Goal: Task Accomplishment & Management: Use online tool/utility

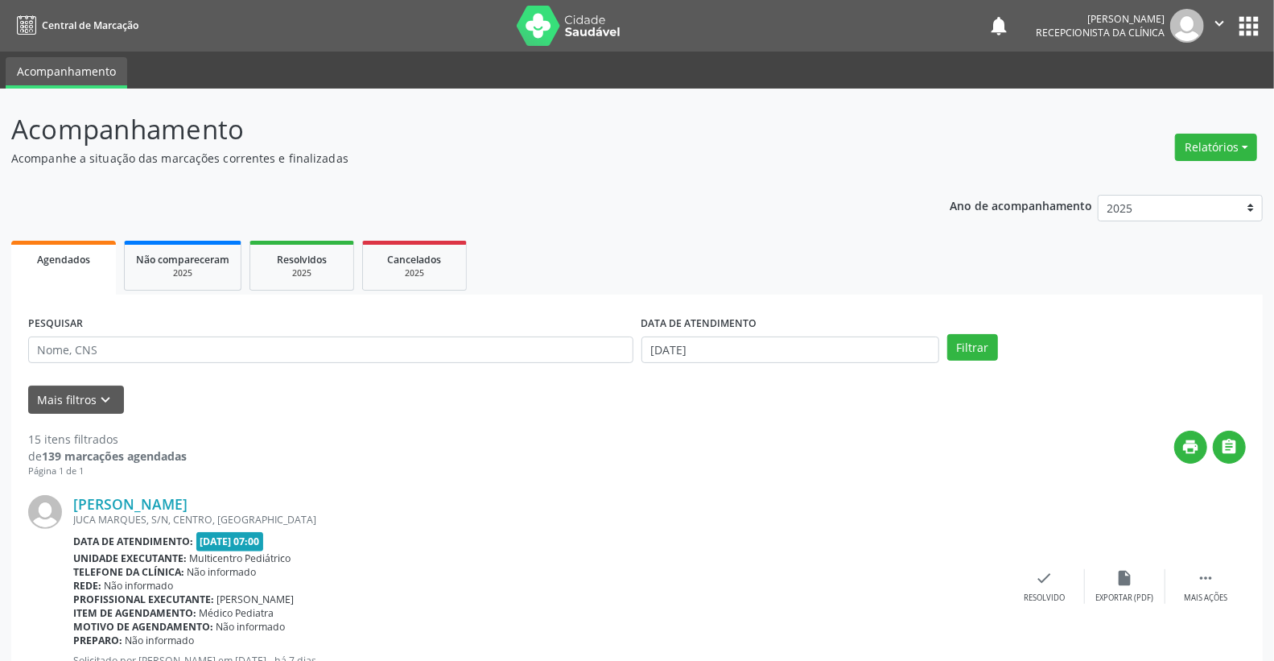
click at [825, 328] on div "DATA DE ATENDIMENTO" at bounding box center [790, 323] width 299 height 25
click at [822, 338] on input "[DATE]" at bounding box center [790, 349] width 299 height 27
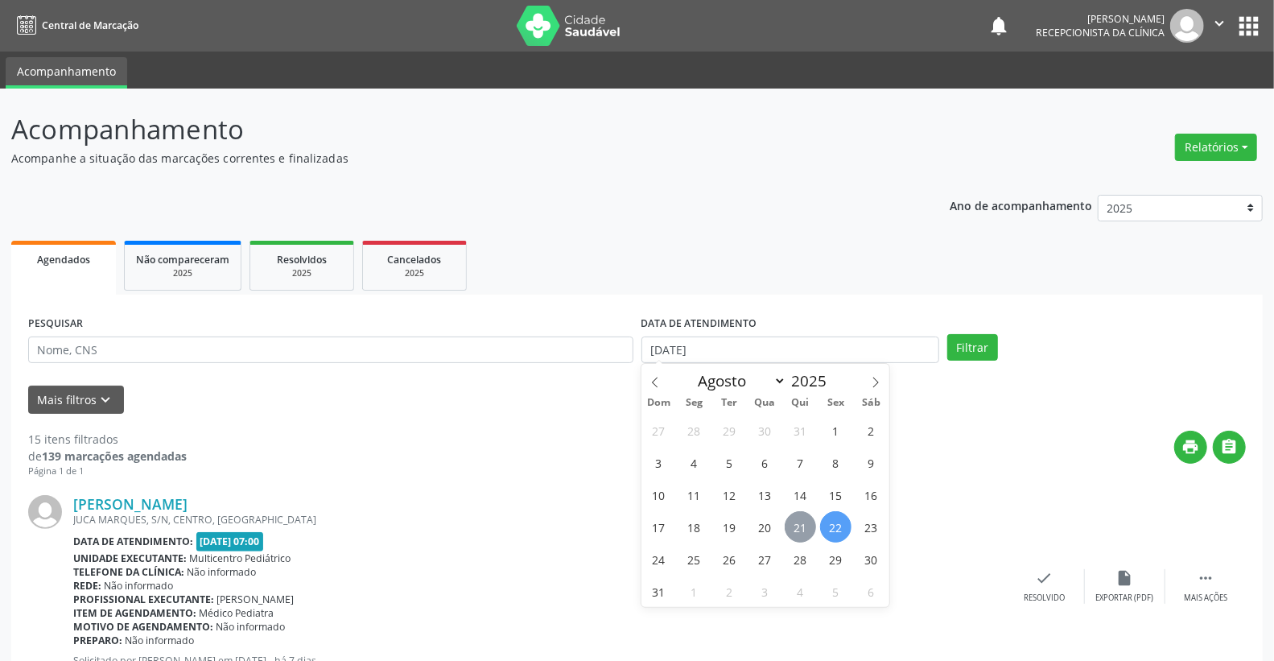
click at [802, 529] on span "21" at bounding box center [800, 526] width 31 height 31
type input "21/08/2025"
click at [802, 529] on span "21" at bounding box center [800, 526] width 31 height 31
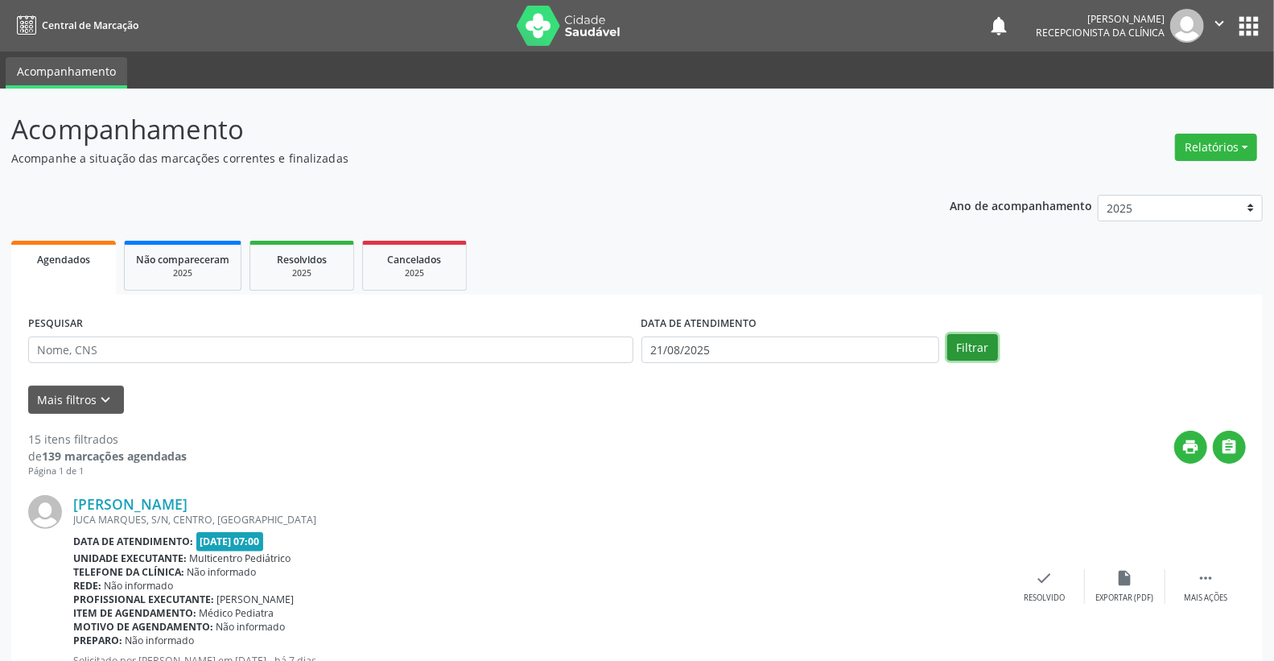
click at [968, 348] on button "Filtrar" at bounding box center [972, 347] width 51 height 27
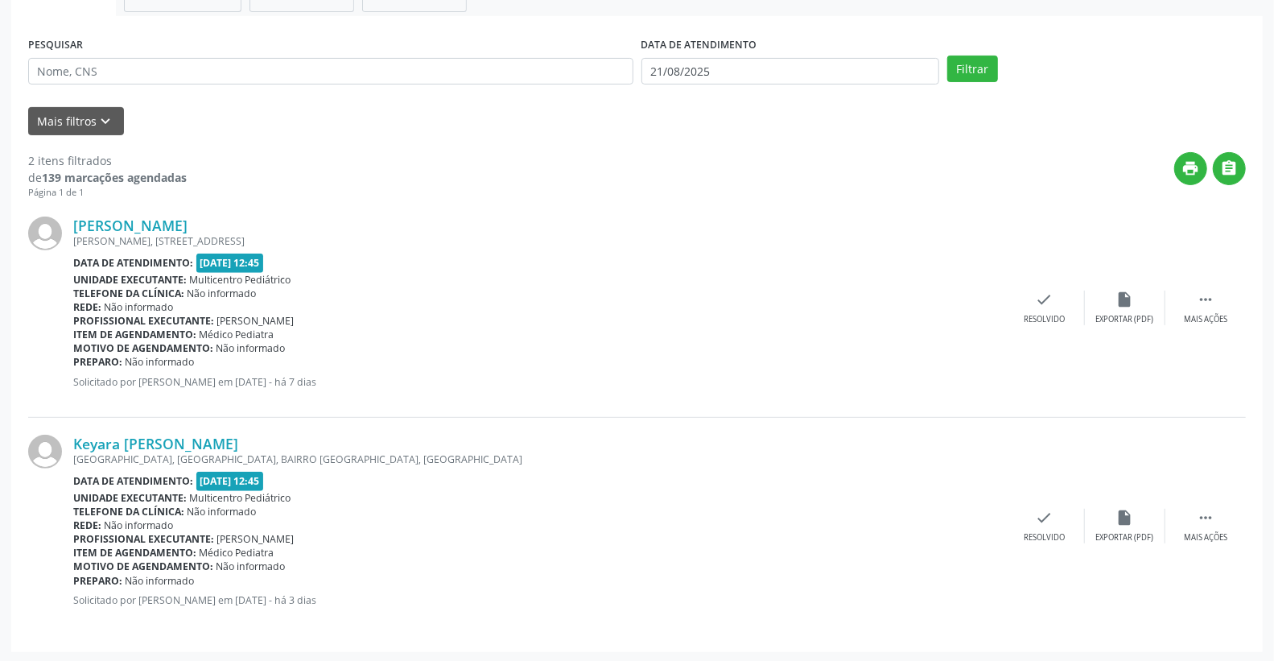
scroll to position [279, 0]
click at [1207, 519] on icon "" at bounding box center [1206, 517] width 18 height 18
click at [1123, 513] on icon "alarm_off" at bounding box center [1125, 517] width 18 height 18
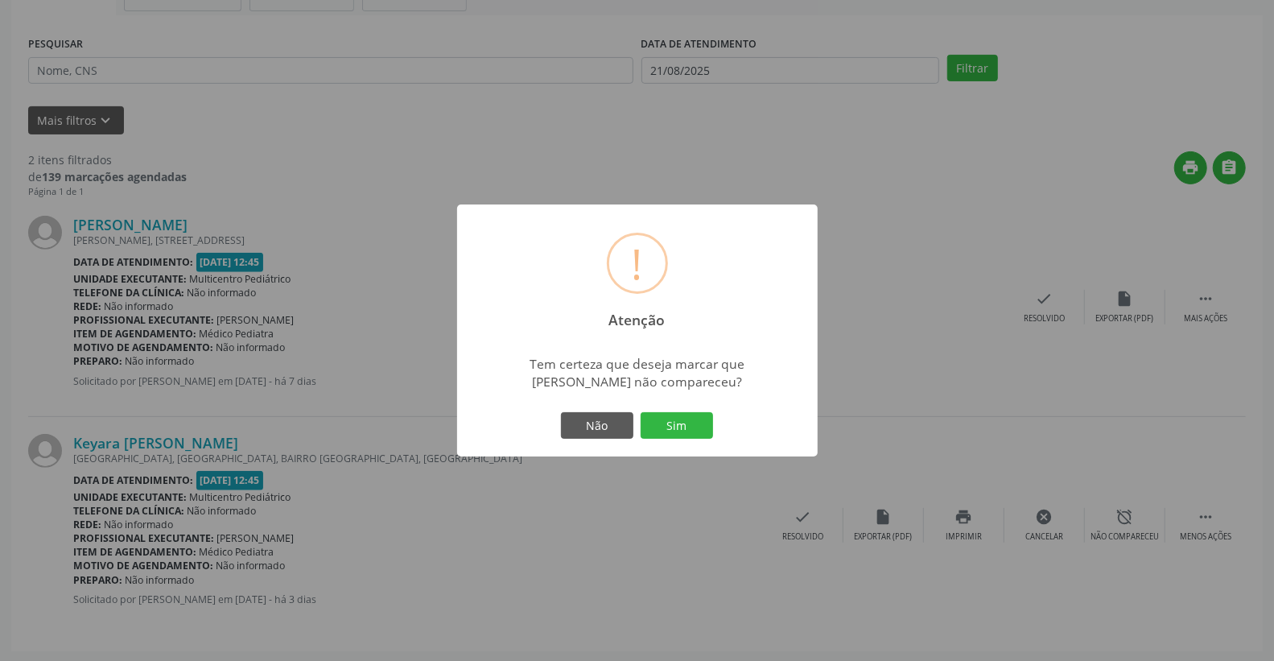
click at [339, 512] on div "! Atenção × Tem certeza que deseja marcar que [PERSON_NAME] não compareceu? Não…" at bounding box center [637, 330] width 1274 height 661
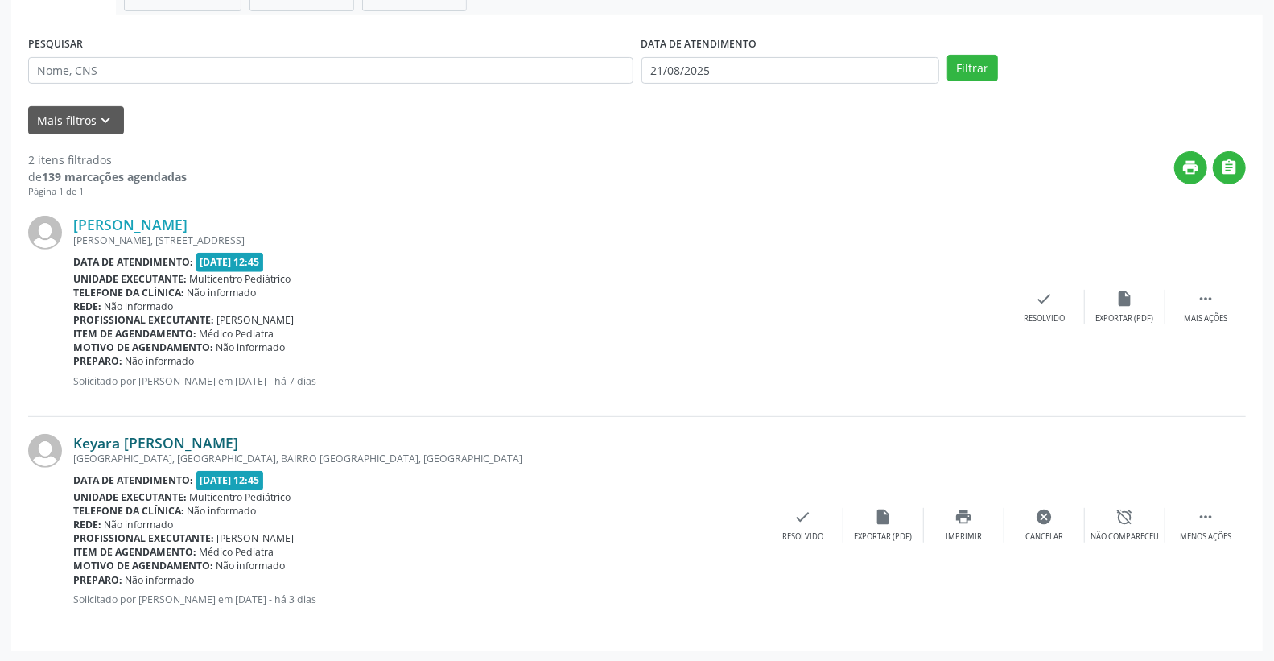
click at [142, 446] on link "Keyara [PERSON_NAME]" at bounding box center [155, 443] width 165 height 18
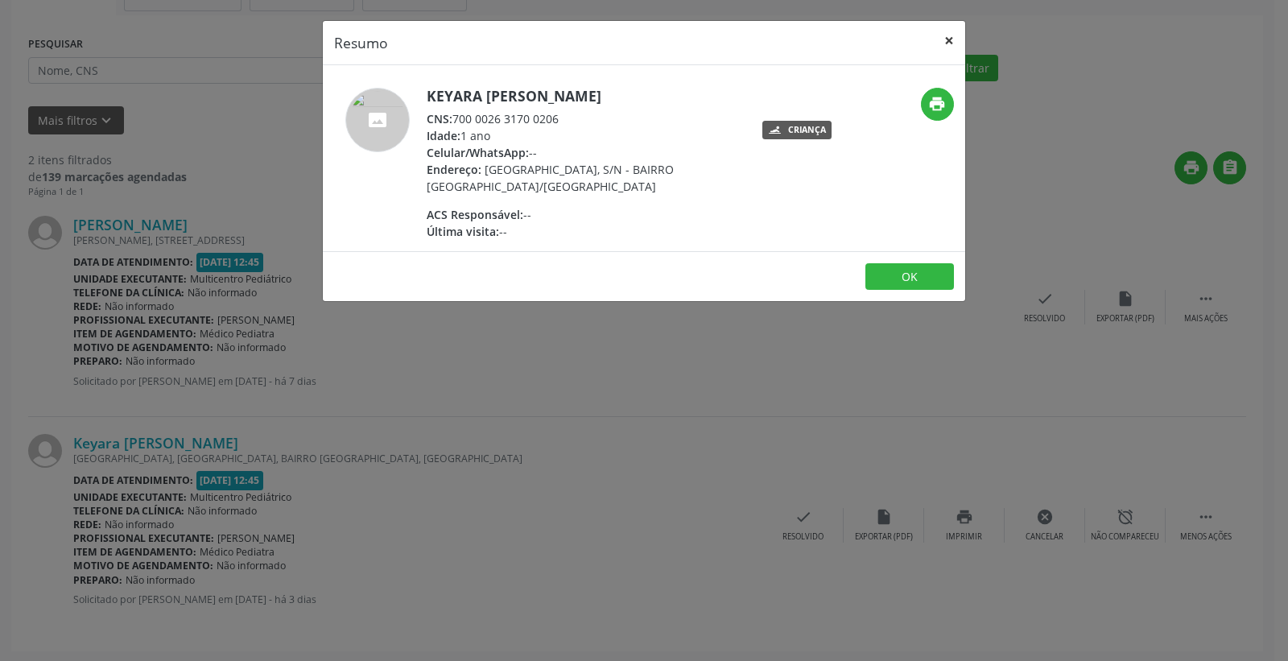
click at [948, 37] on button "×" at bounding box center [949, 40] width 32 height 39
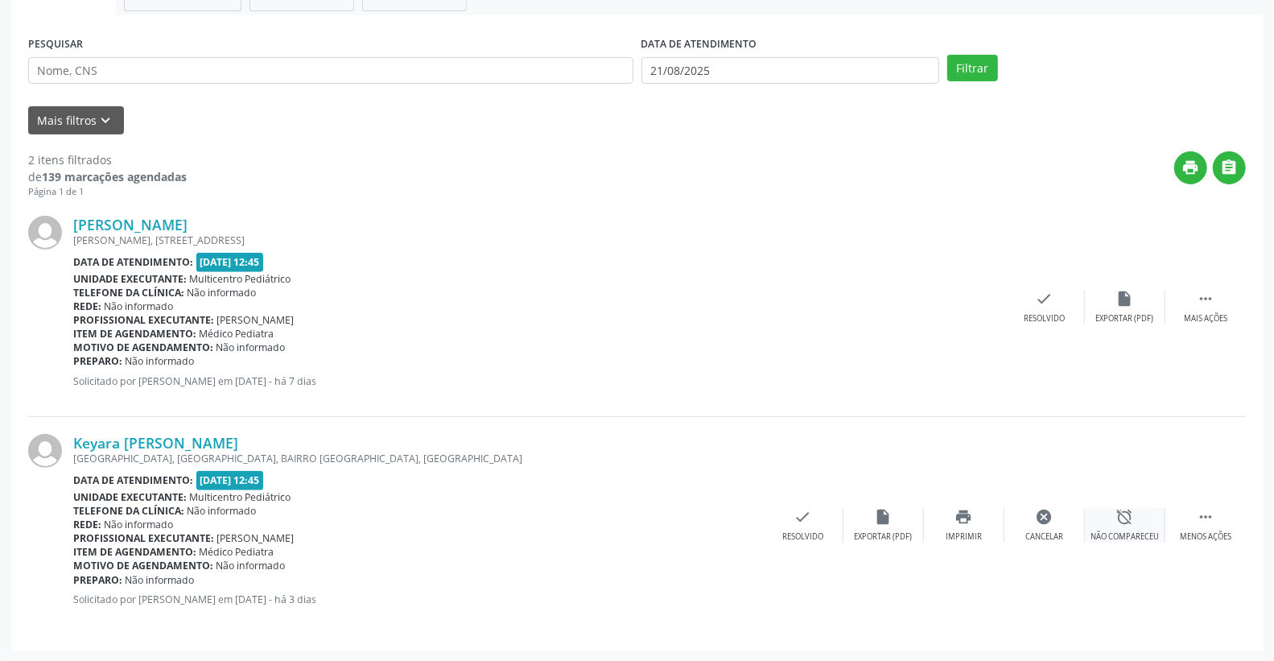
click at [1122, 517] on icon "alarm_off" at bounding box center [1125, 517] width 18 height 18
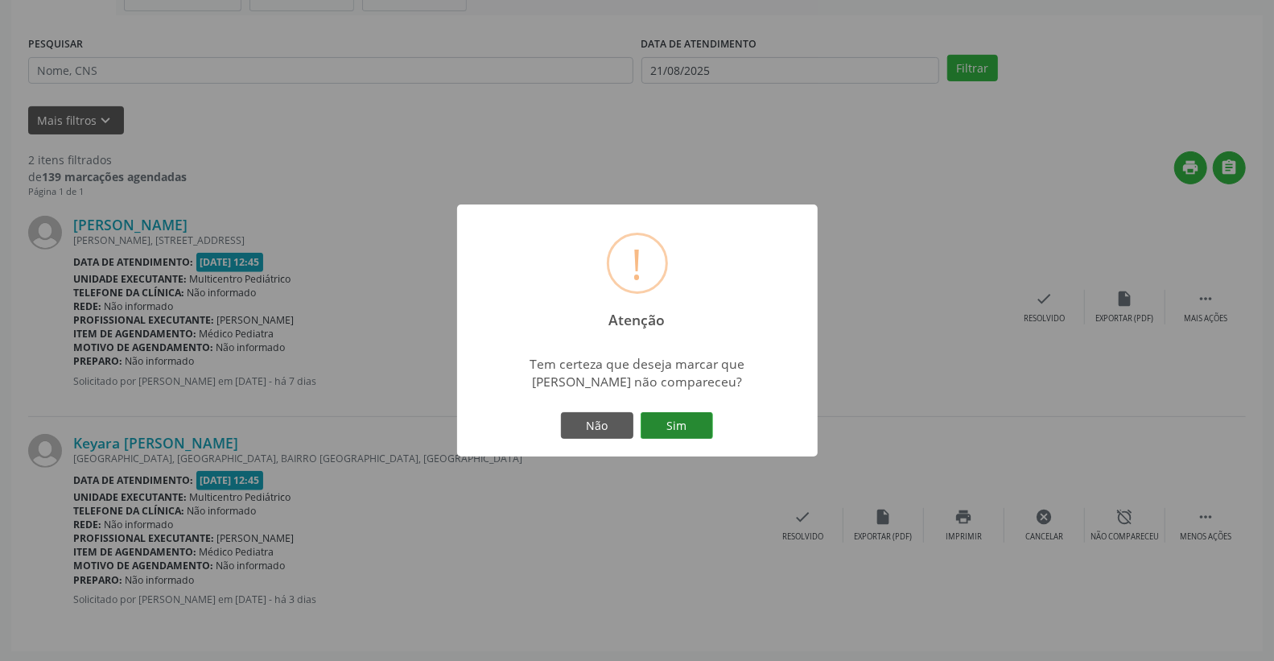
click at [694, 424] on button "Sim" at bounding box center [677, 425] width 72 height 27
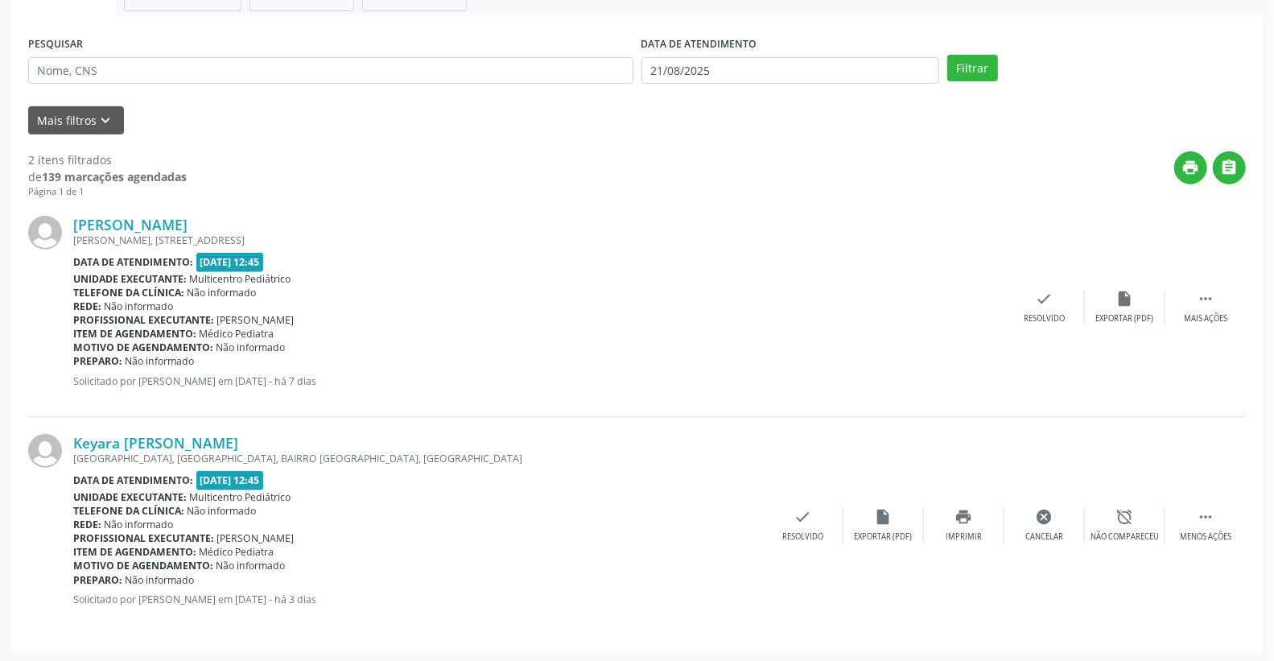
scroll to position [0, 0]
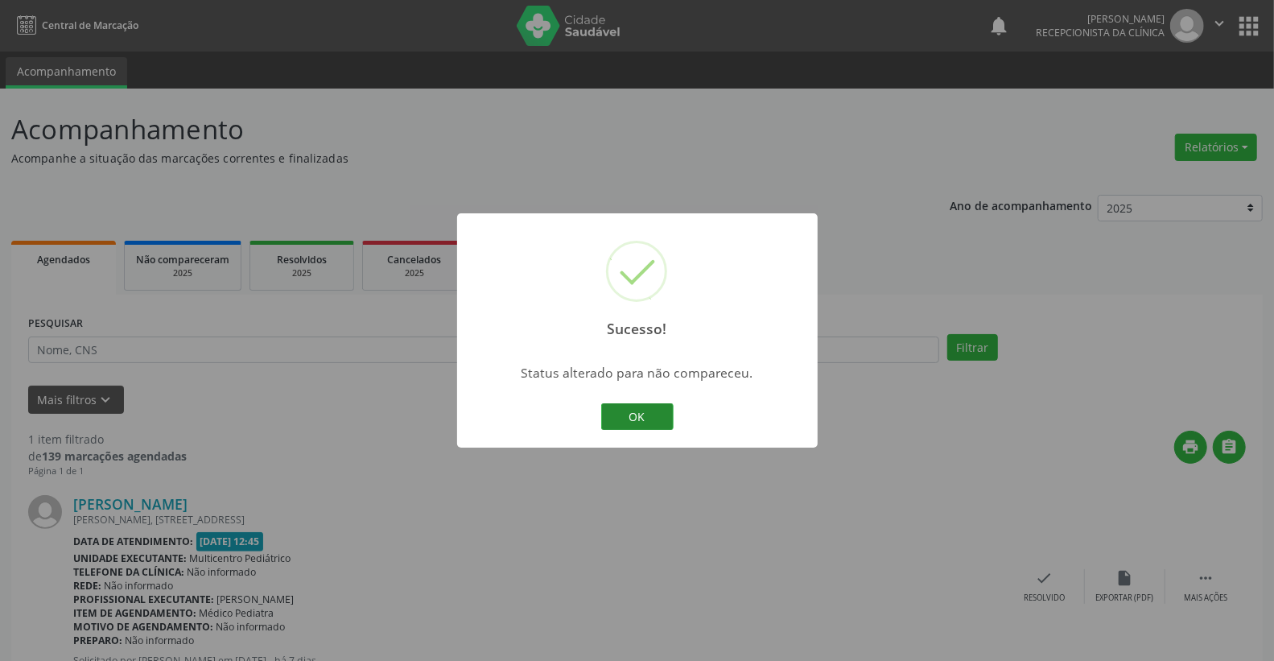
click at [613, 417] on button "OK" at bounding box center [637, 416] width 72 height 27
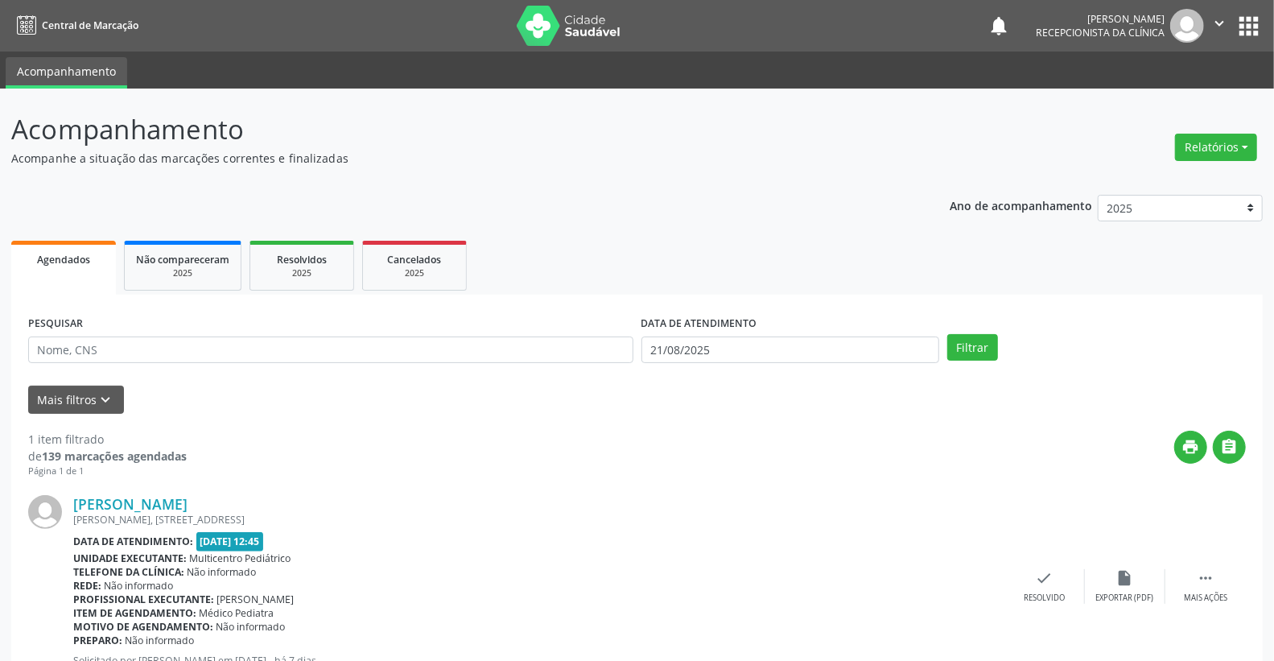
click at [1211, 563] on div "[PERSON_NAME] [GEOGRAPHIC_DATA], [STREET_ADDRESS] Data de atendimento: [DATE] 1…" at bounding box center [637, 586] width 1218 height 217
click at [1197, 579] on icon "" at bounding box center [1206, 578] width 18 height 18
click at [1116, 575] on icon "alarm_off" at bounding box center [1125, 578] width 18 height 18
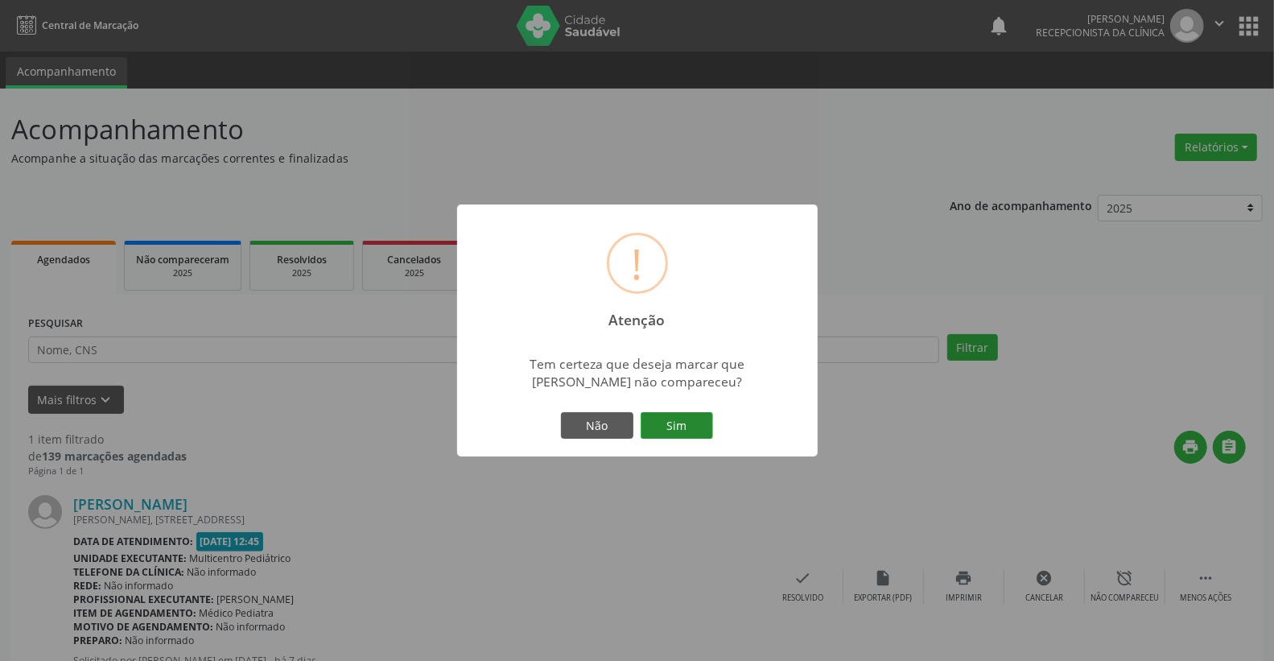
click at [660, 423] on button "Sim" at bounding box center [677, 425] width 72 height 27
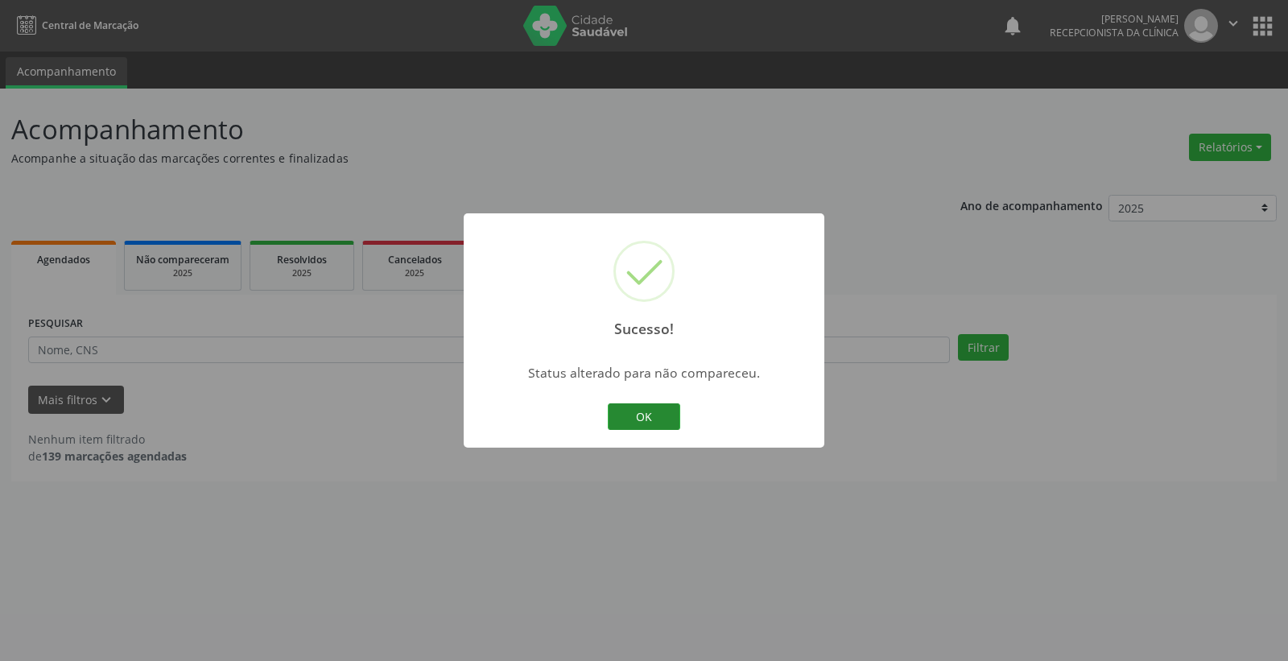
click at [665, 414] on button "OK" at bounding box center [644, 416] width 72 height 27
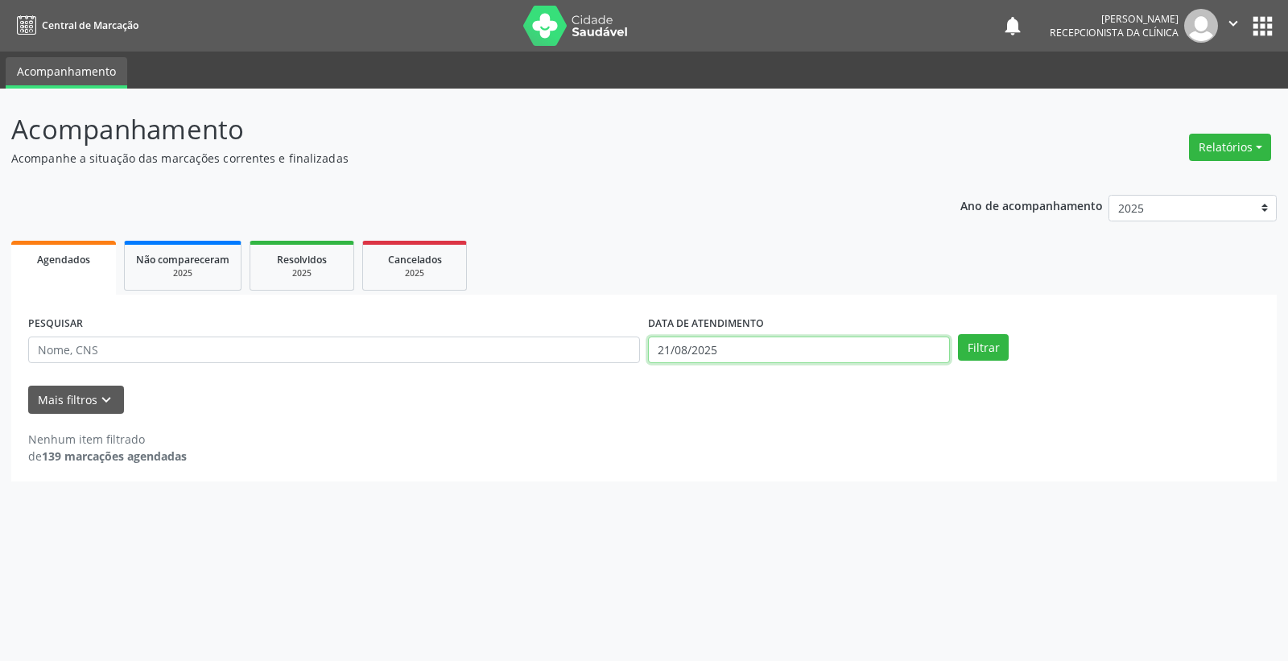
click at [777, 340] on input "21/08/2025" at bounding box center [799, 349] width 302 height 27
click at [832, 521] on span "22" at bounding box center [835, 526] width 31 height 31
type input "[DATE]"
click at [832, 521] on span "22" at bounding box center [835, 526] width 31 height 31
click at [983, 339] on button "Filtrar" at bounding box center [983, 347] width 51 height 27
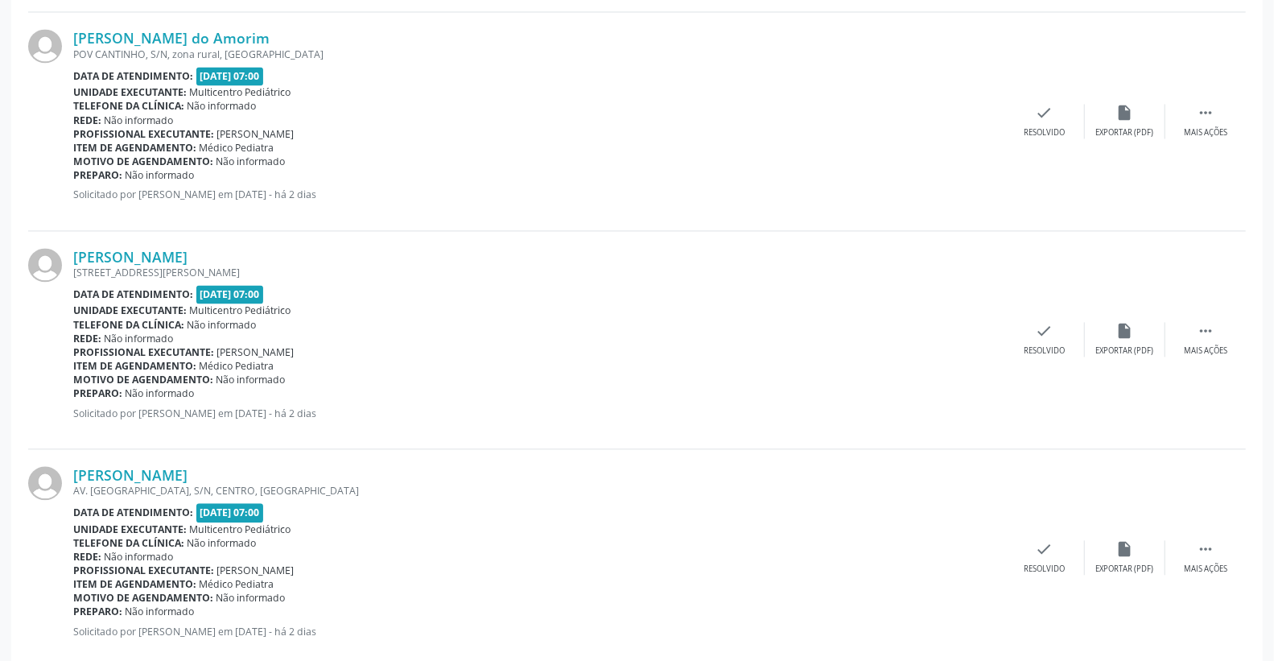
scroll to position [1967, 0]
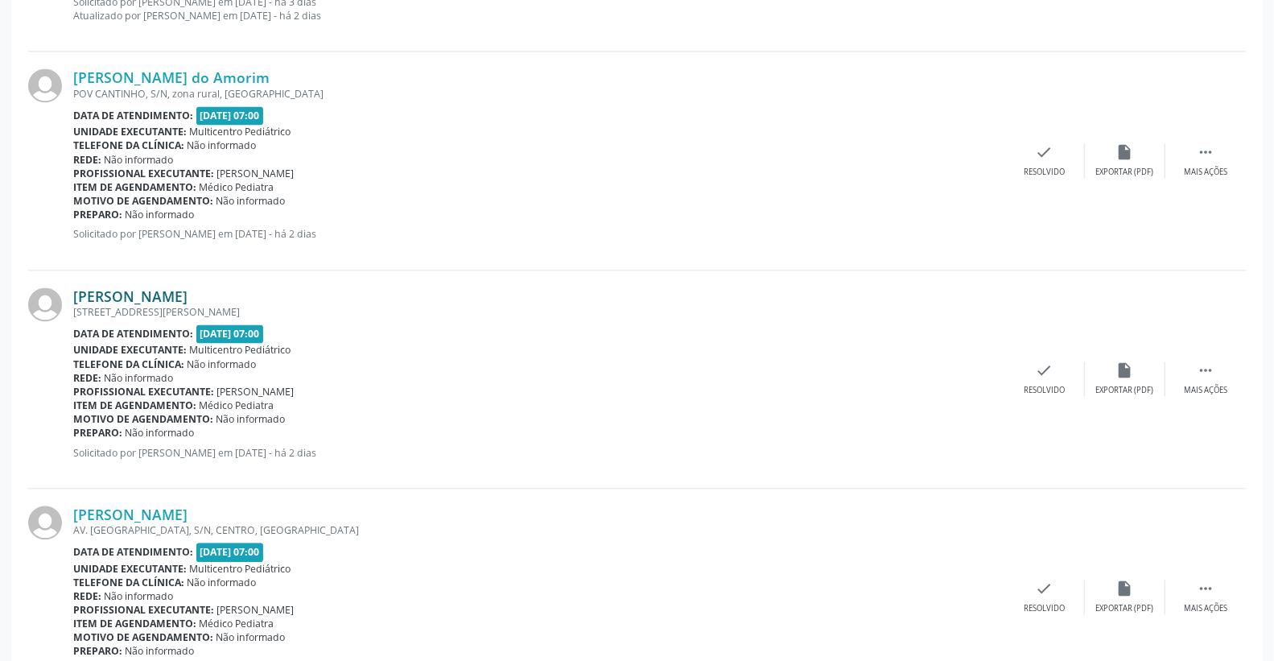
click at [188, 294] on link "[PERSON_NAME]" at bounding box center [130, 296] width 114 height 18
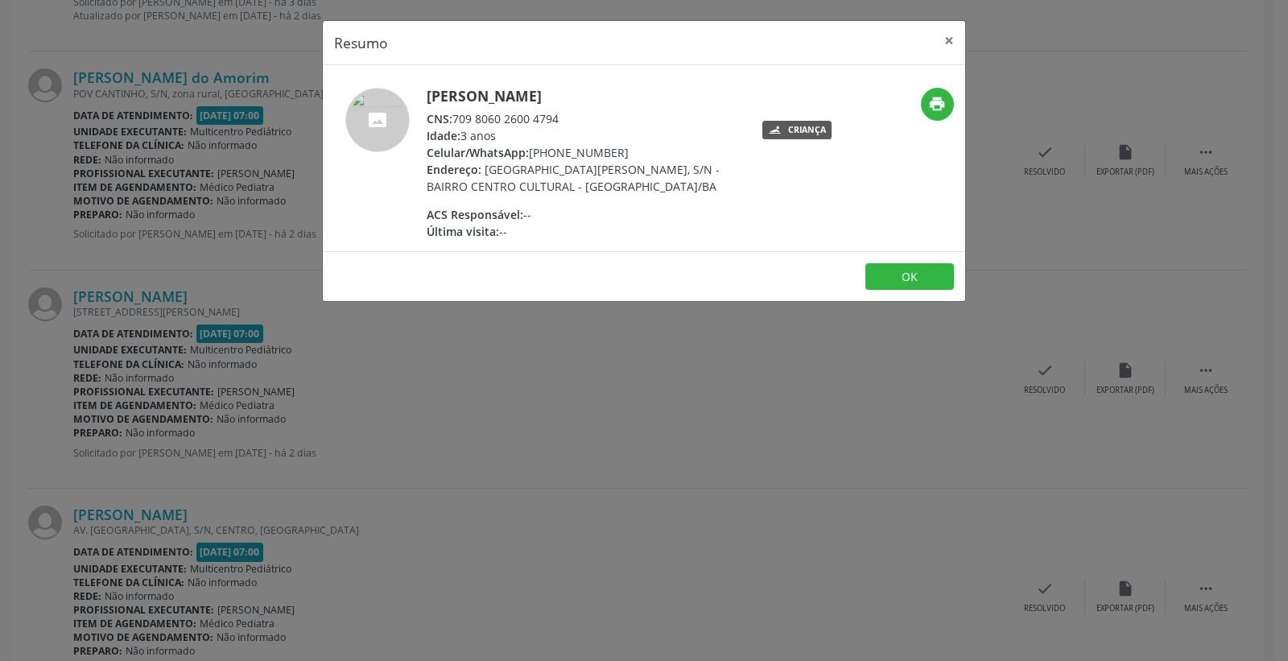
drag, startPoint x: 453, startPoint y: 110, endPoint x: 596, endPoint y: 113, distance: 142.5
click at [596, 113] on div "CNS: 709 8060 2600 4794" at bounding box center [583, 118] width 313 height 17
copy div "709 8060 2600 4794"
click at [946, 38] on button "×" at bounding box center [949, 40] width 32 height 39
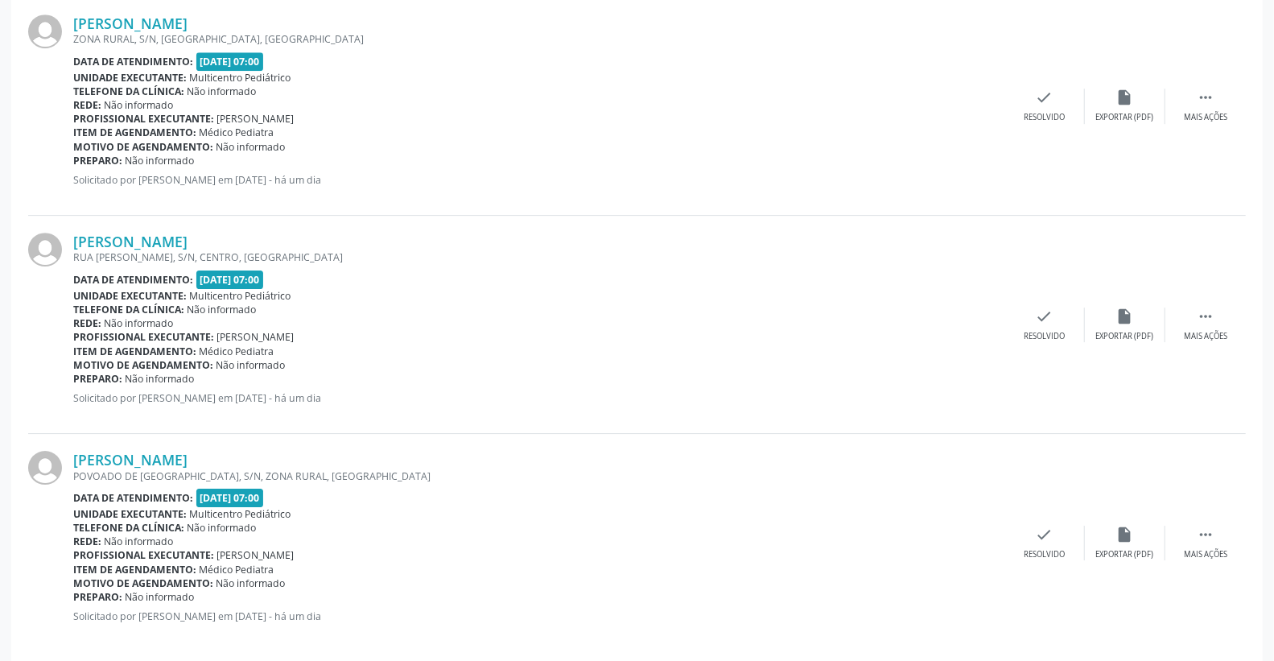
scroll to position [3130, 0]
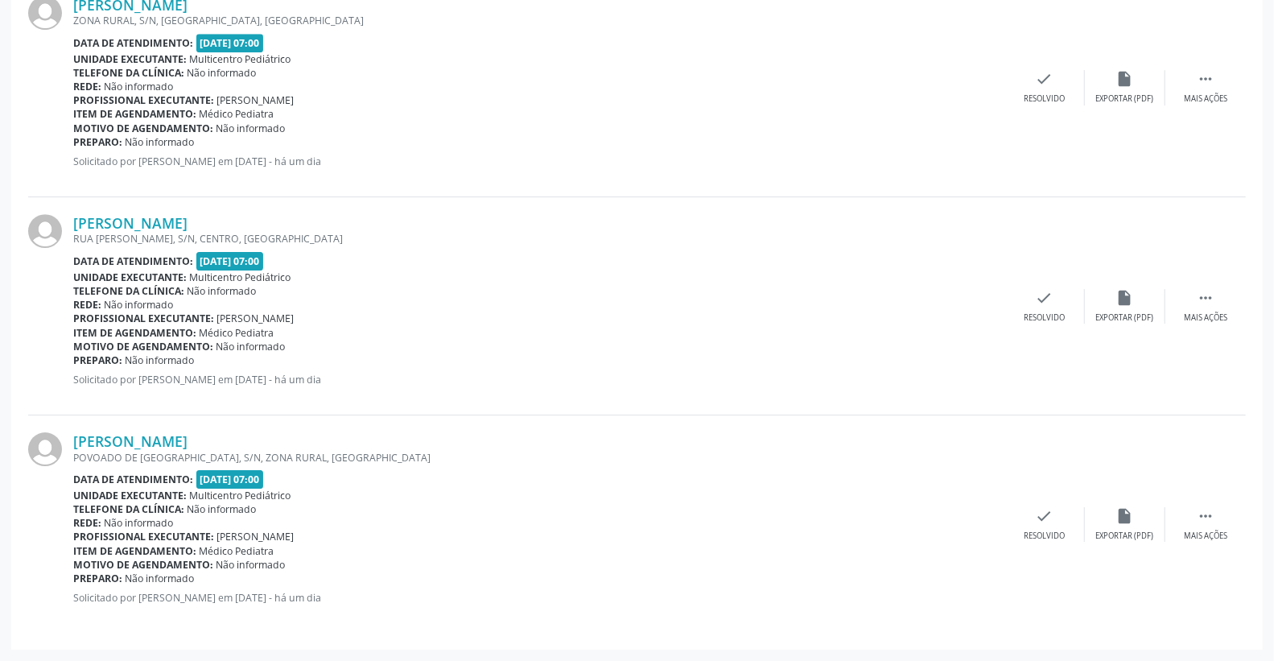
drag, startPoint x: 132, startPoint y: 460, endPoint x: 471, endPoint y: 464, distance: 338.8
click at [471, 464] on div "[PERSON_NAME] POVOADO DE [GEOGRAPHIC_DATA], S/N, ZONA RURAL, [GEOGRAPHIC_DATA] …" at bounding box center [538, 523] width 931 height 183
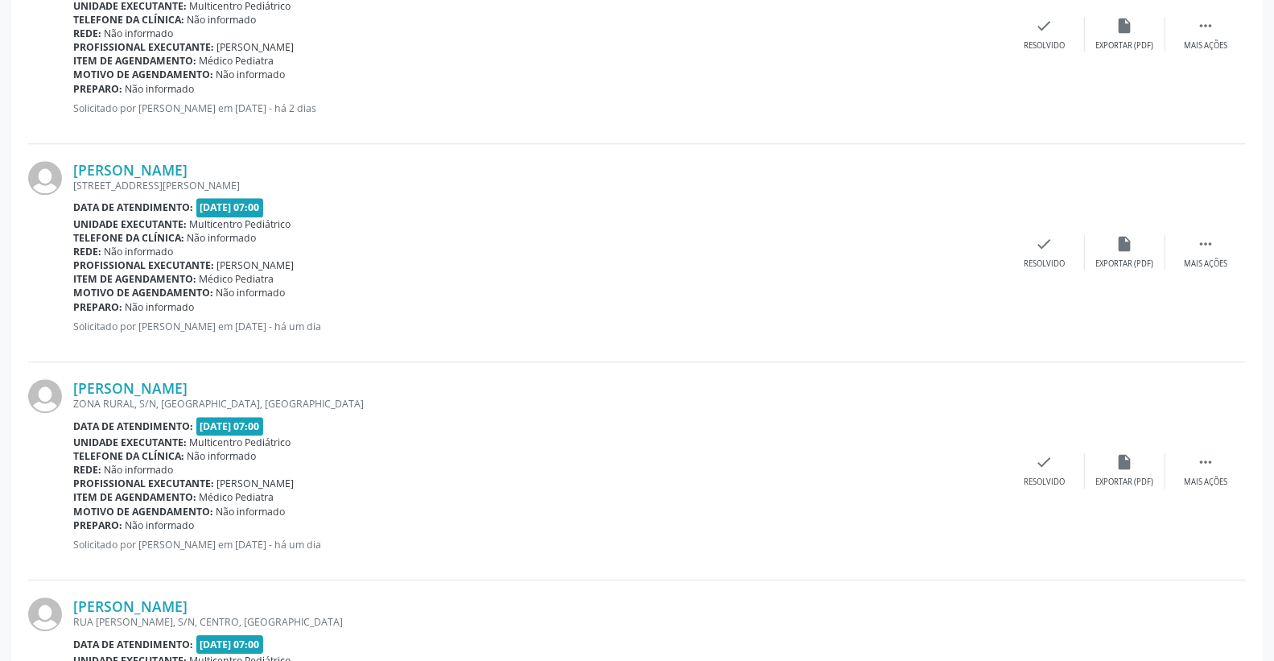
scroll to position [2683, 0]
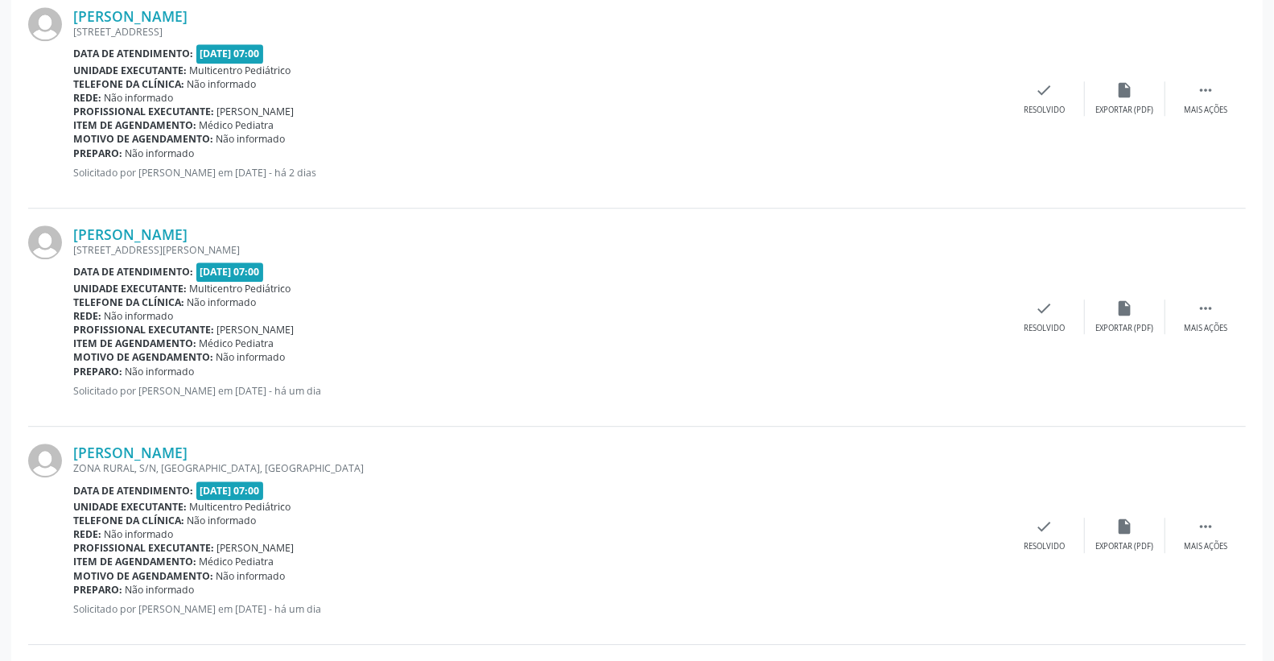
drag, startPoint x: 172, startPoint y: 467, endPoint x: 488, endPoint y: 478, distance: 315.7
click at [488, 478] on div "[PERSON_NAME] ZONA RURAL, S/N, [GEOGRAPHIC_DATA], [GEOGRAPHIC_DATA] Data de ate…" at bounding box center [538, 534] width 931 height 183
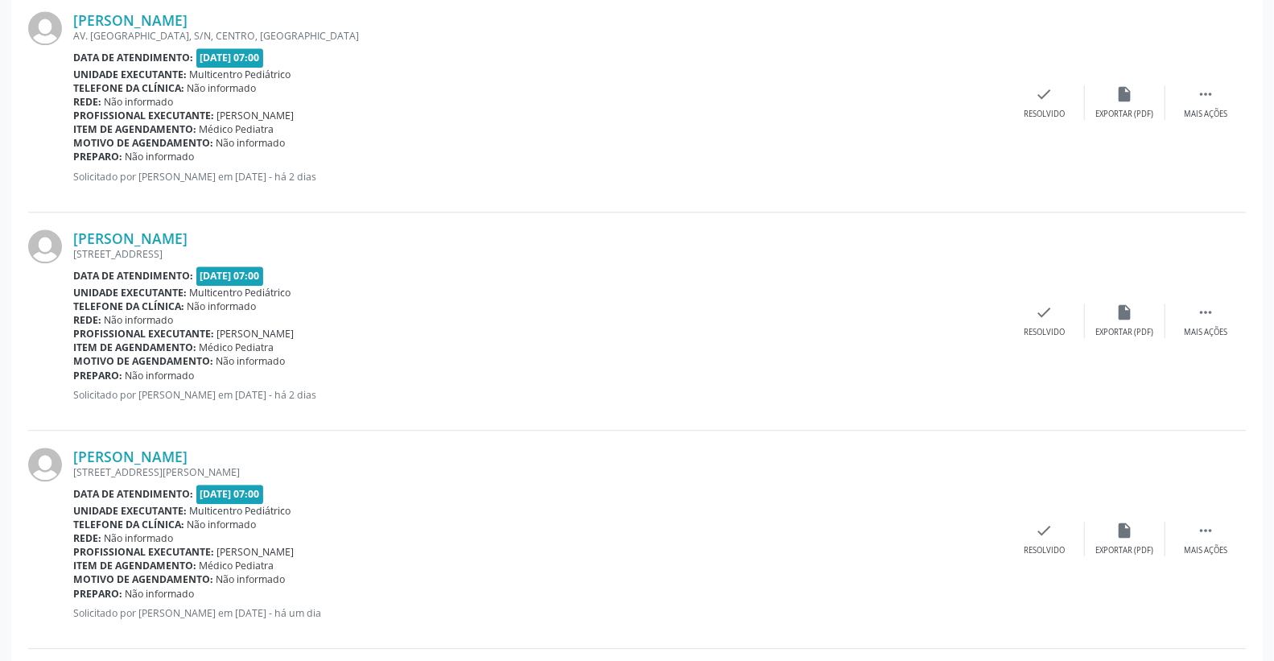
scroll to position [2415, 0]
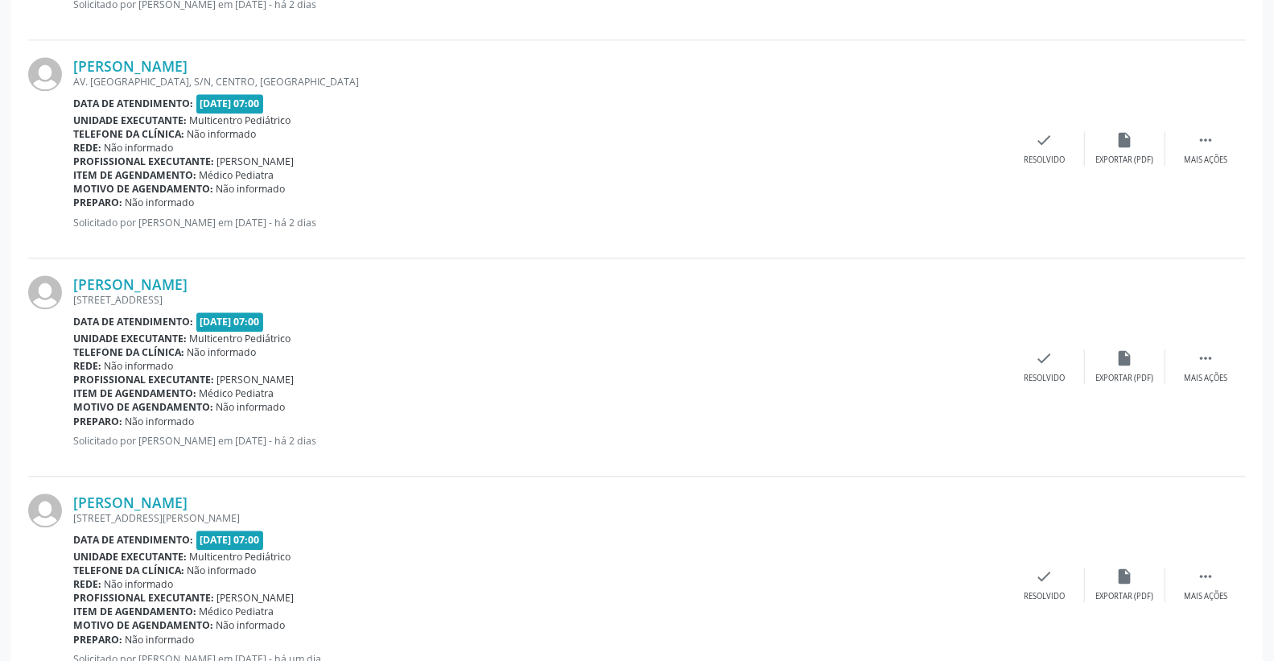
click at [494, 447] on div "[PERSON_NAME] [STREET_ADDRESS] Data de atendimento: [DATE] 07:00 Unidade execut…" at bounding box center [538, 366] width 931 height 183
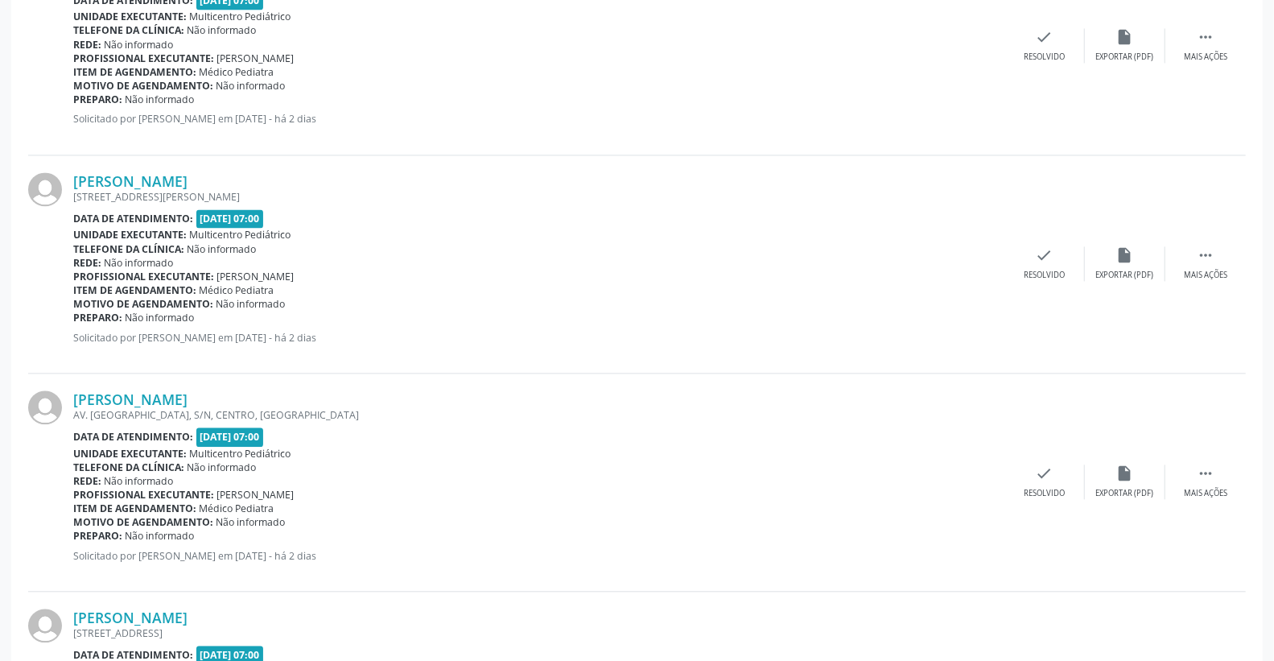
scroll to position [2057, 0]
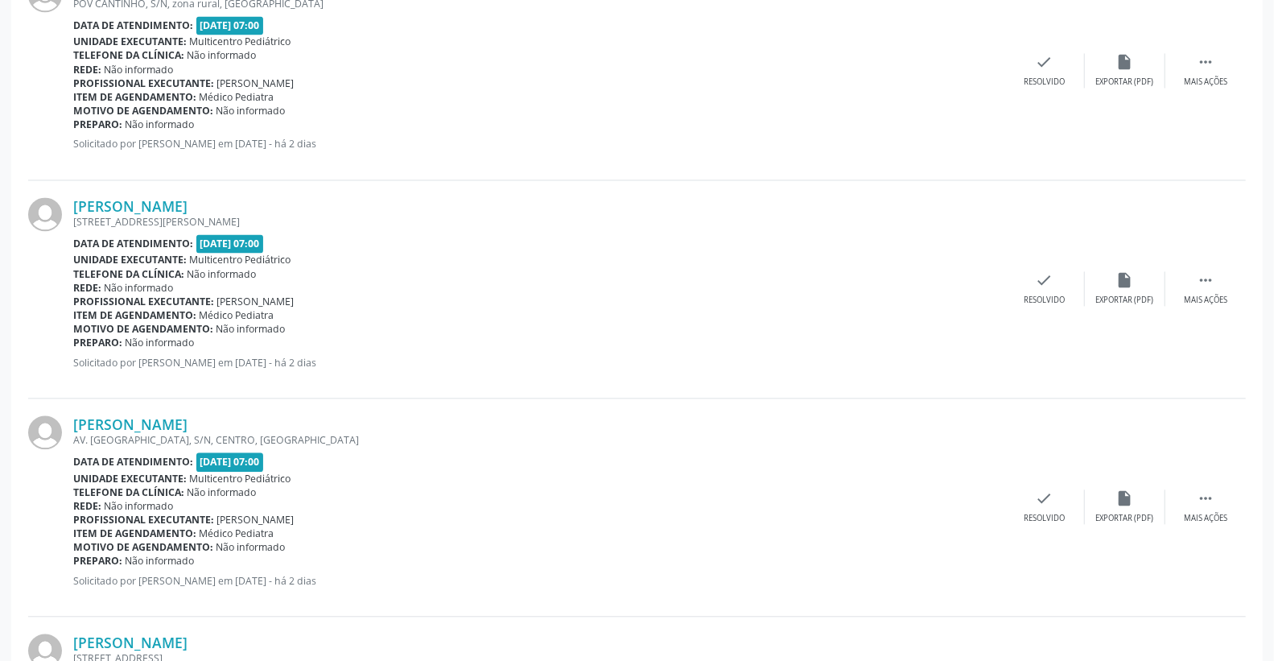
drag, startPoint x: 290, startPoint y: 214, endPoint x: 427, endPoint y: 211, distance: 136.8
click at [427, 211] on div "[PERSON_NAME] [STREET_ADDRESS][PERSON_NAME] Data de atendimento: [DATE] 07:00 U…" at bounding box center [538, 288] width 931 height 183
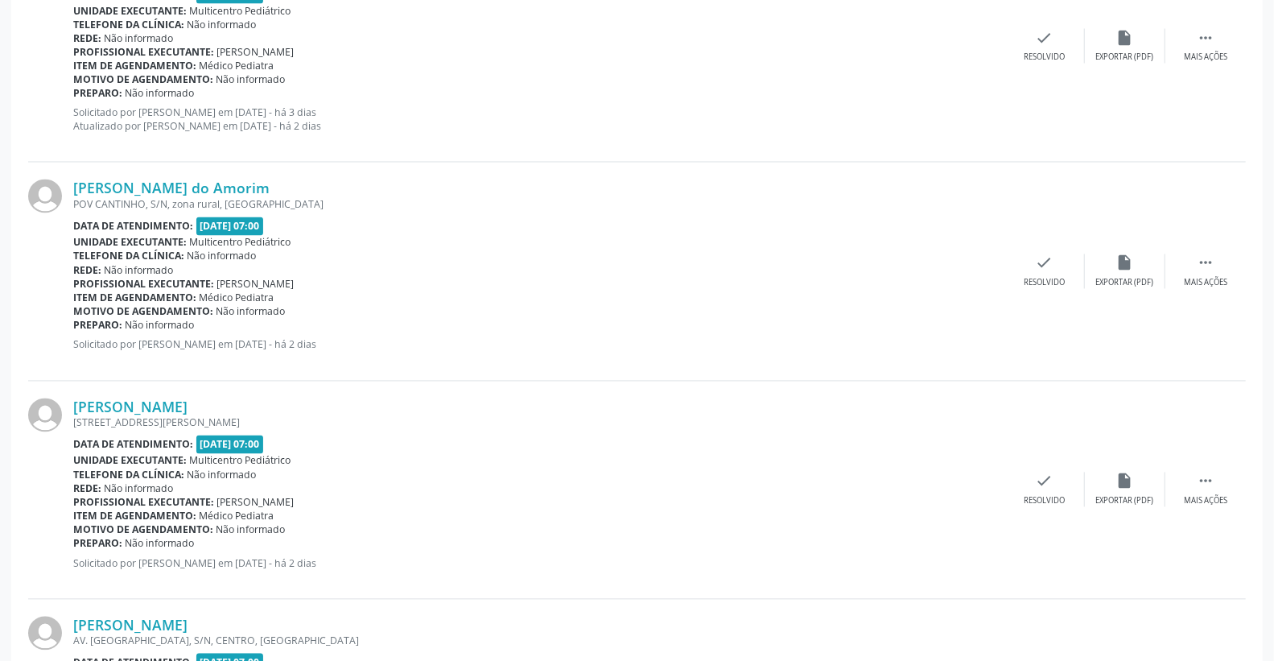
scroll to position [1789, 0]
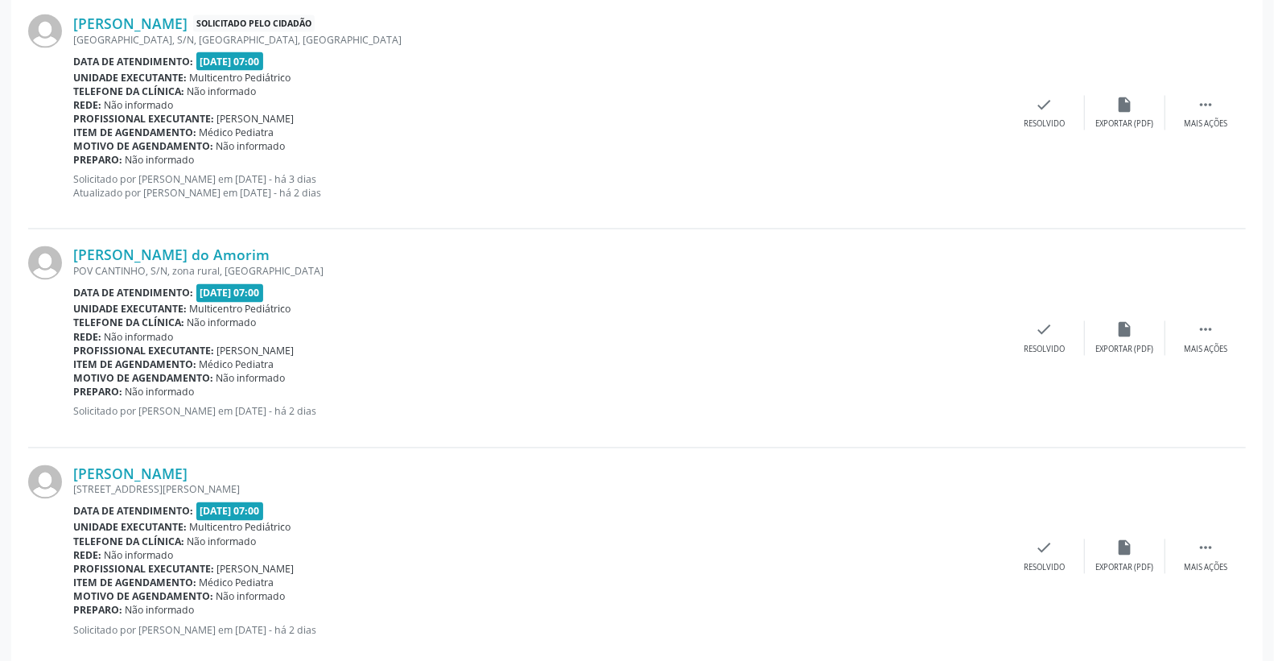
drag, startPoint x: 86, startPoint y: 268, endPoint x: 375, endPoint y: 270, distance: 288.9
click at [370, 270] on div "POV CANTINHO, S/N, zona rural, [GEOGRAPHIC_DATA]" at bounding box center [538, 272] width 931 height 14
click at [375, 270] on div "POV CANTINHO, S/N, zona rural, [GEOGRAPHIC_DATA]" at bounding box center [538, 272] width 931 height 14
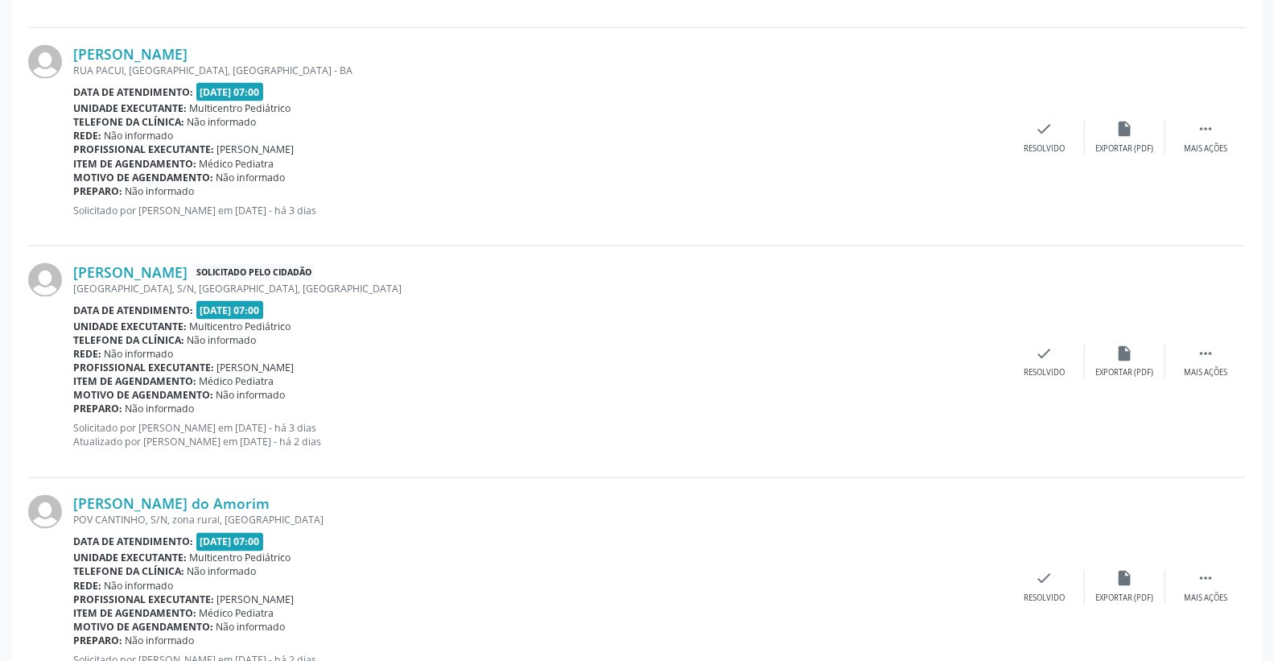
scroll to position [1521, 0]
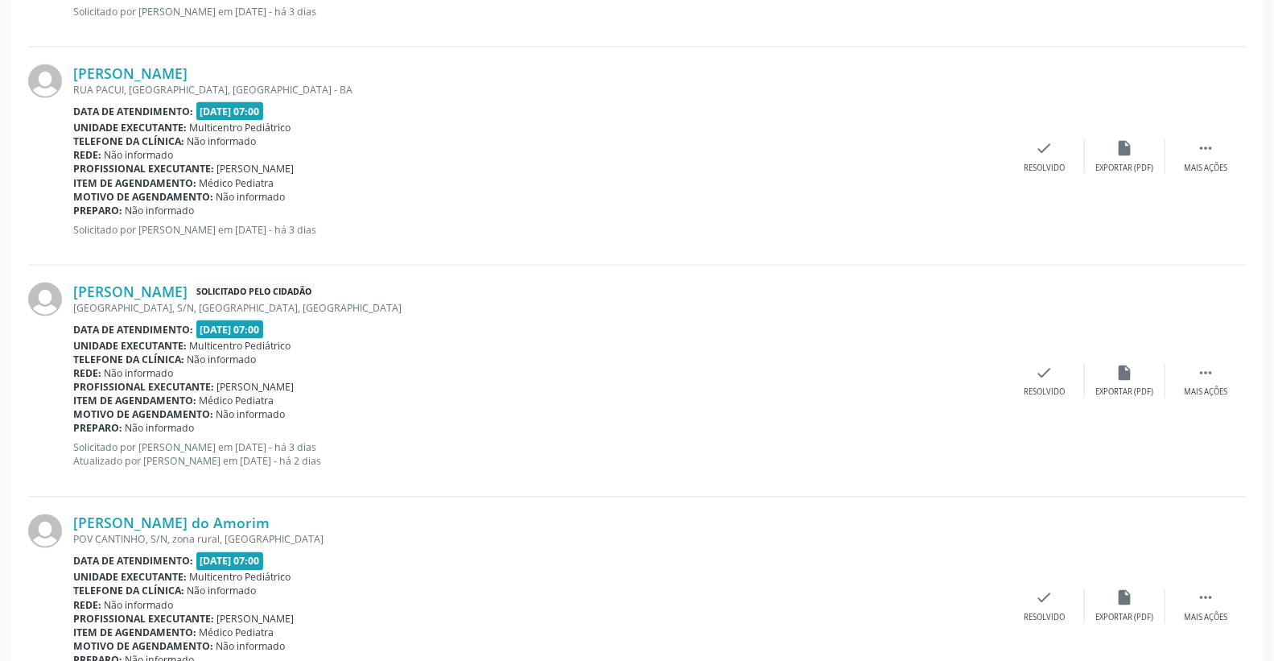
drag, startPoint x: 76, startPoint y: 311, endPoint x: 287, endPoint y: 320, distance: 211.9
click at [286, 322] on div "[PERSON_NAME] Solicitado pelo cidadão [GEOGRAPHIC_DATA], S/N, bairro [GEOGRAPHI…" at bounding box center [538, 380] width 931 height 197
click at [378, 301] on div "[GEOGRAPHIC_DATA], S/N, [GEOGRAPHIC_DATA], [GEOGRAPHIC_DATA]" at bounding box center [538, 308] width 931 height 14
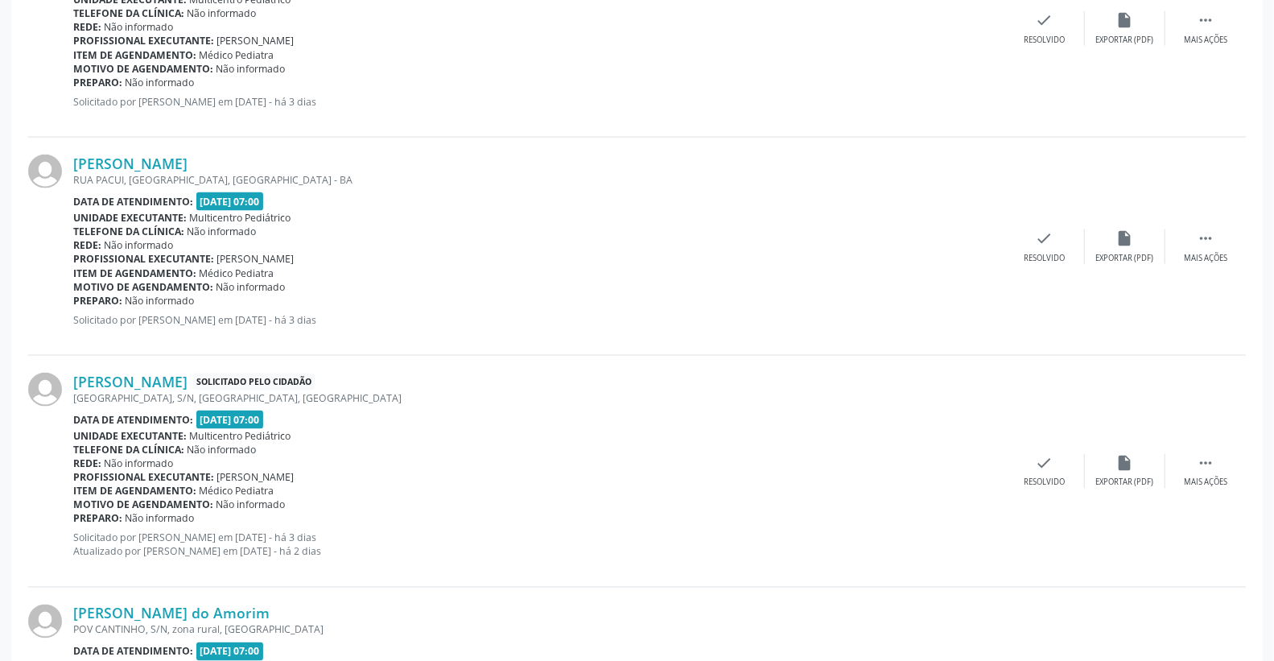
drag, startPoint x: 80, startPoint y: 189, endPoint x: 298, endPoint y: 186, distance: 217.3
click at [295, 186] on div "[PERSON_NAME] [GEOGRAPHIC_DATA], [GEOGRAPHIC_DATA], [GEOGRAPHIC_DATA], [GEOGRAP…" at bounding box center [538, 246] width 931 height 183
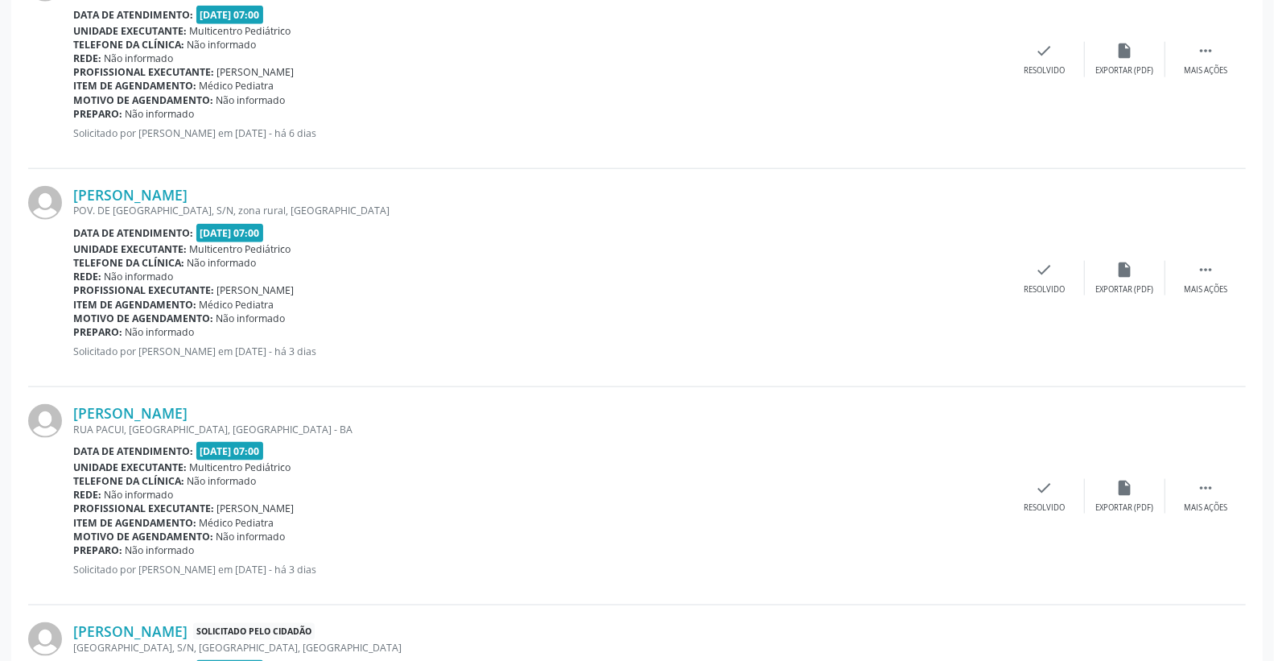
scroll to position [1163, 0]
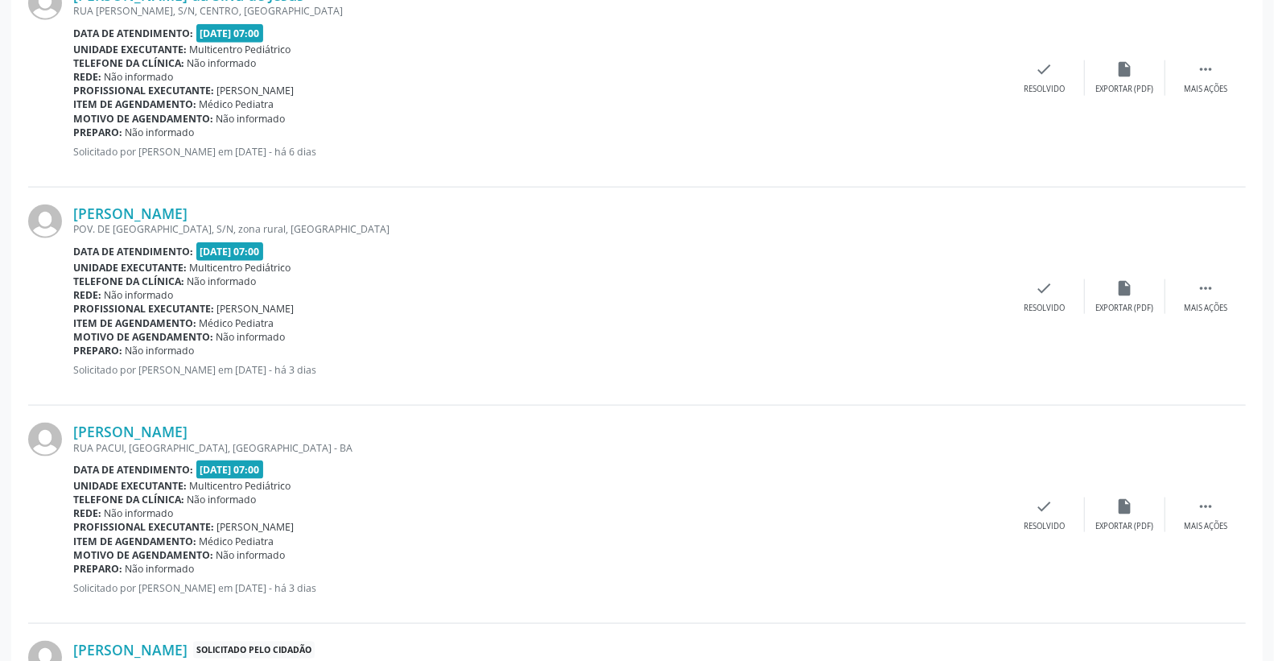
click at [422, 183] on div "[PERSON_NAME] da Silva de Jesus [GEOGRAPHIC_DATA][PERSON_NAME], S/N, CENTRO, [G…" at bounding box center [637, 78] width 1218 height 218
drag, startPoint x: 98, startPoint y: 223, endPoint x: 480, endPoint y: 220, distance: 382.3
click at [480, 220] on div "[PERSON_NAME] POV. DE [GEOGRAPHIC_DATA], S/N, zona rural, [GEOGRAPHIC_DATA] Dat…" at bounding box center [538, 295] width 931 height 183
click at [483, 220] on div "[PERSON_NAME]" at bounding box center [538, 213] width 931 height 18
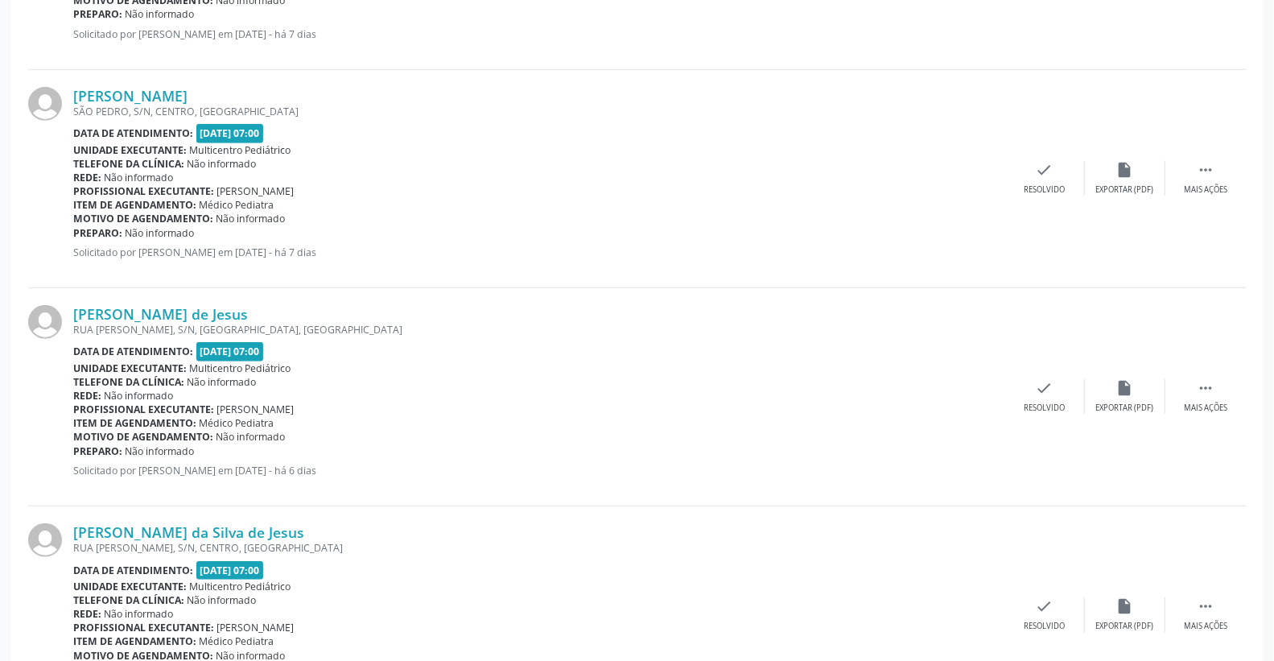
scroll to position [537, 0]
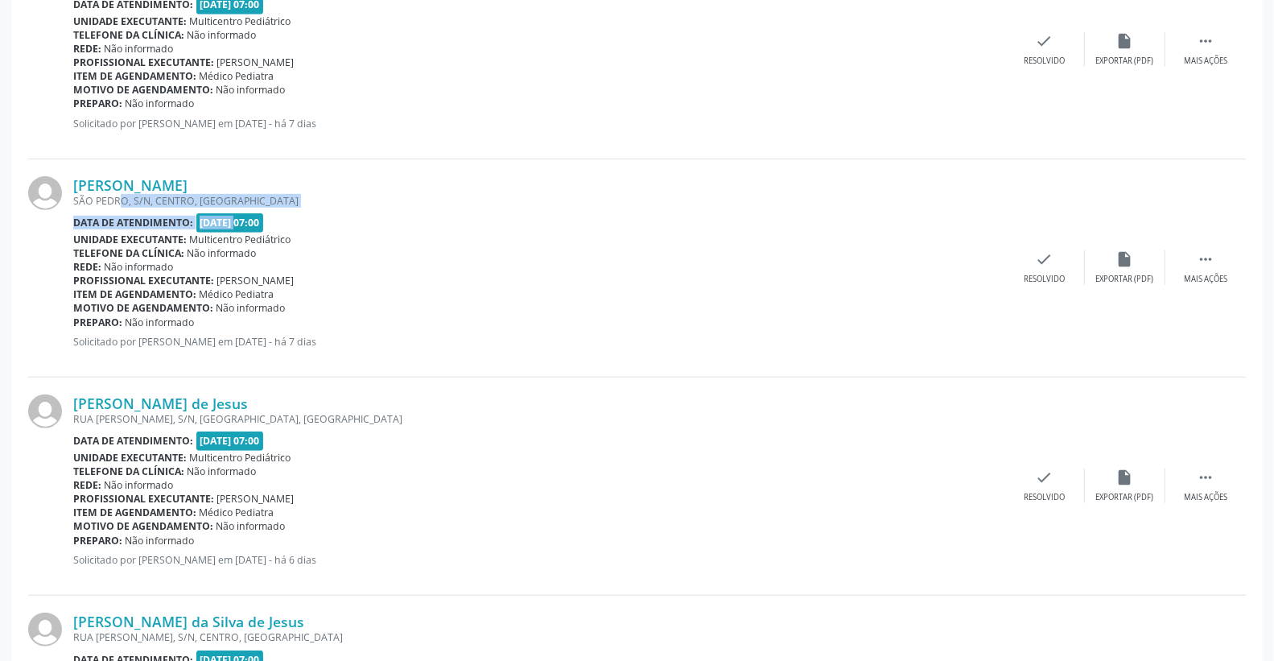
drag, startPoint x: 97, startPoint y: 198, endPoint x: 266, endPoint y: 209, distance: 169.4
click at [223, 216] on div "[PERSON_NAME] [GEOGRAPHIC_DATA], S/N, CENTRO, [GEOGRAPHIC_DATA] Data de atendim…" at bounding box center [538, 267] width 931 height 183
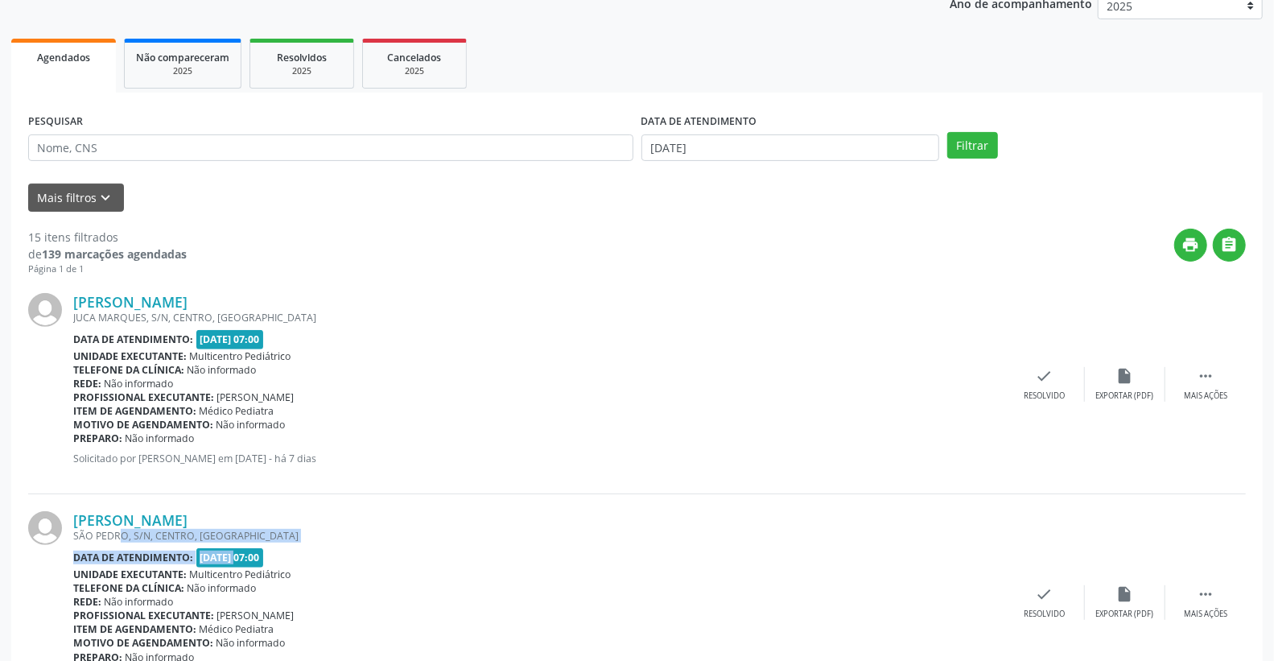
scroll to position [179, 0]
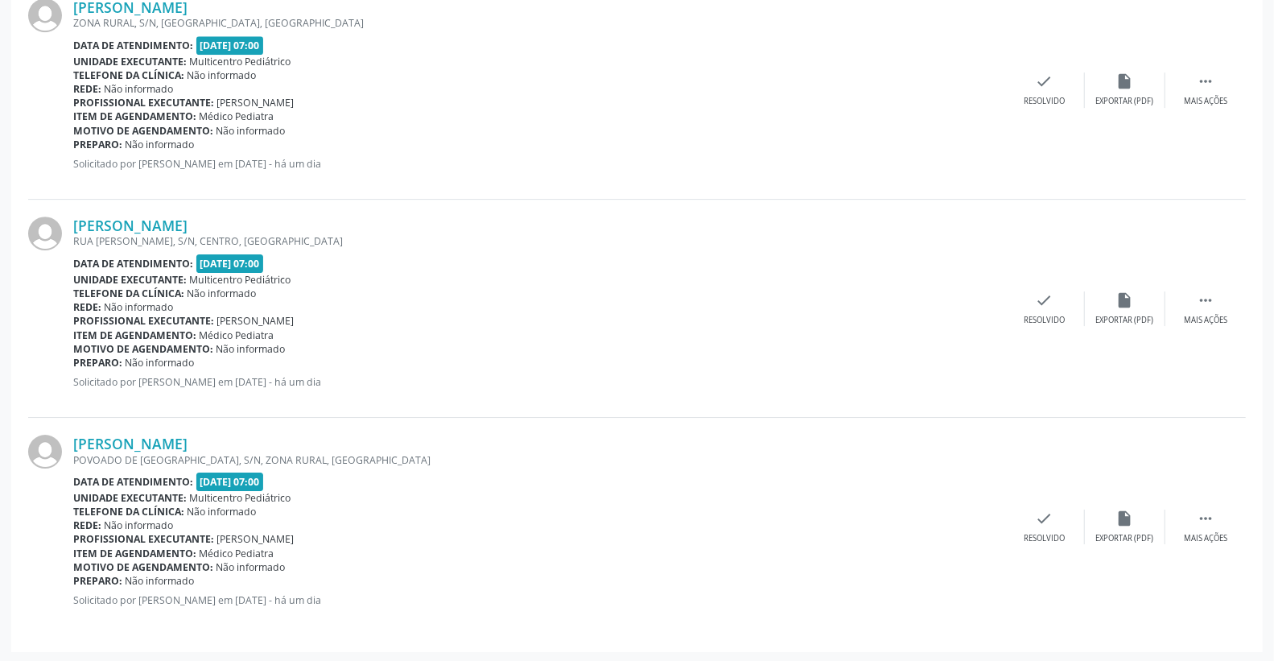
scroll to position [3130, 0]
